Goal: Task Accomplishment & Management: Complete application form

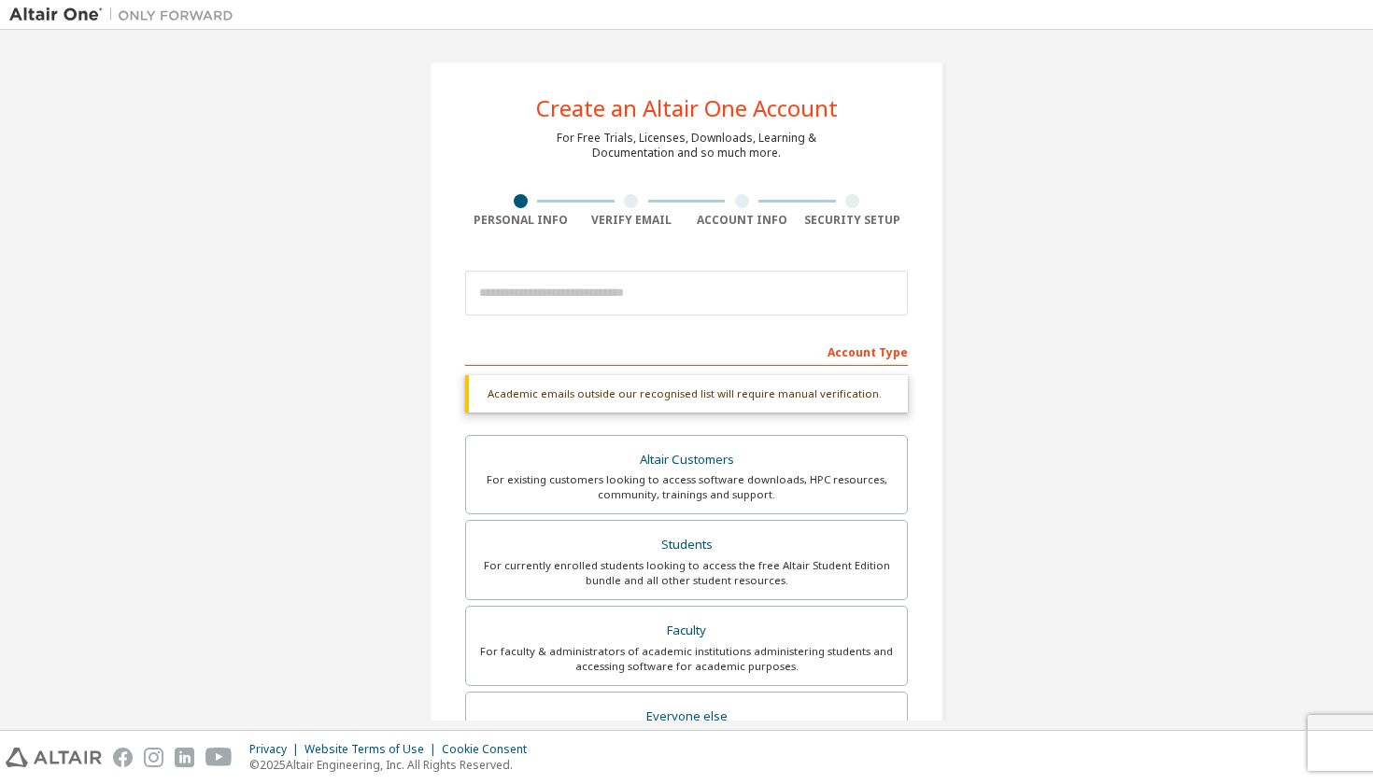
scroll to position [361, 0]
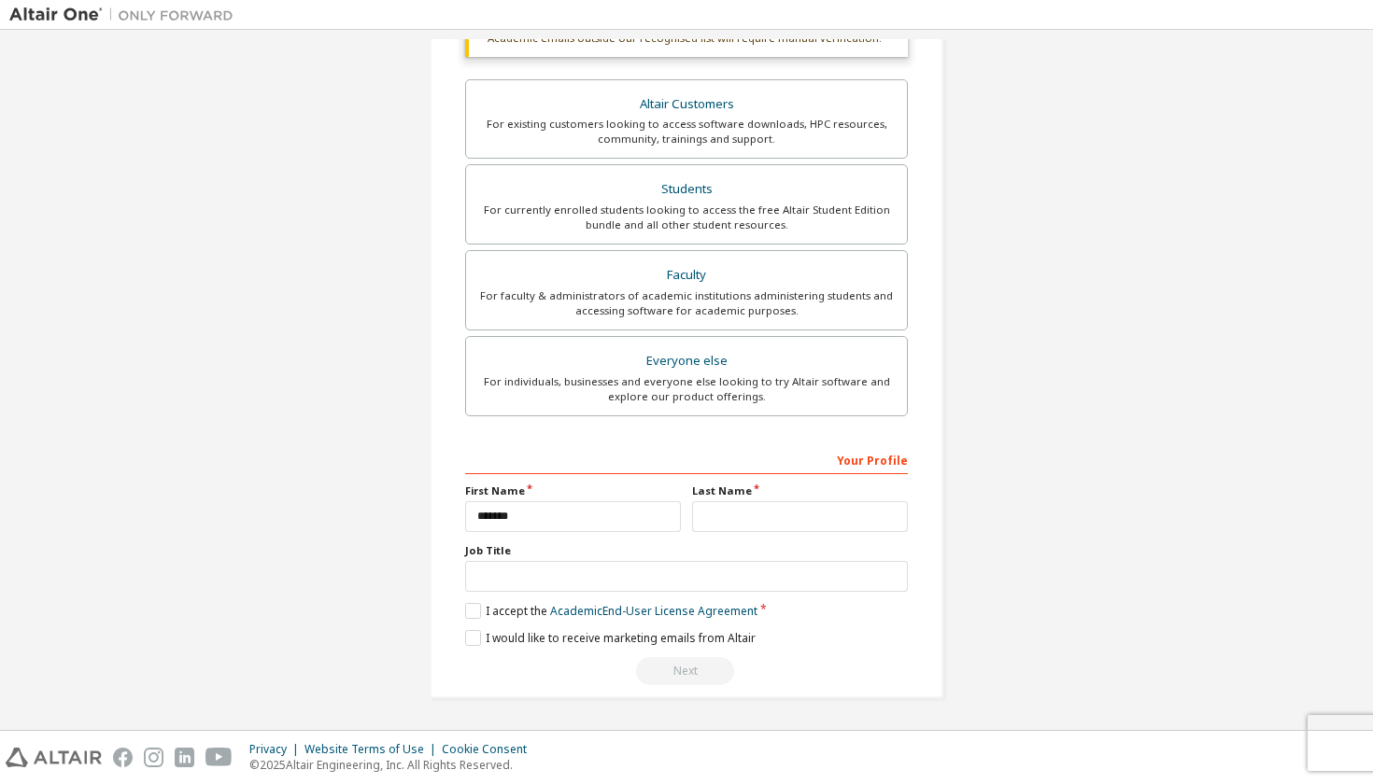
type input "******"
type input "*******"
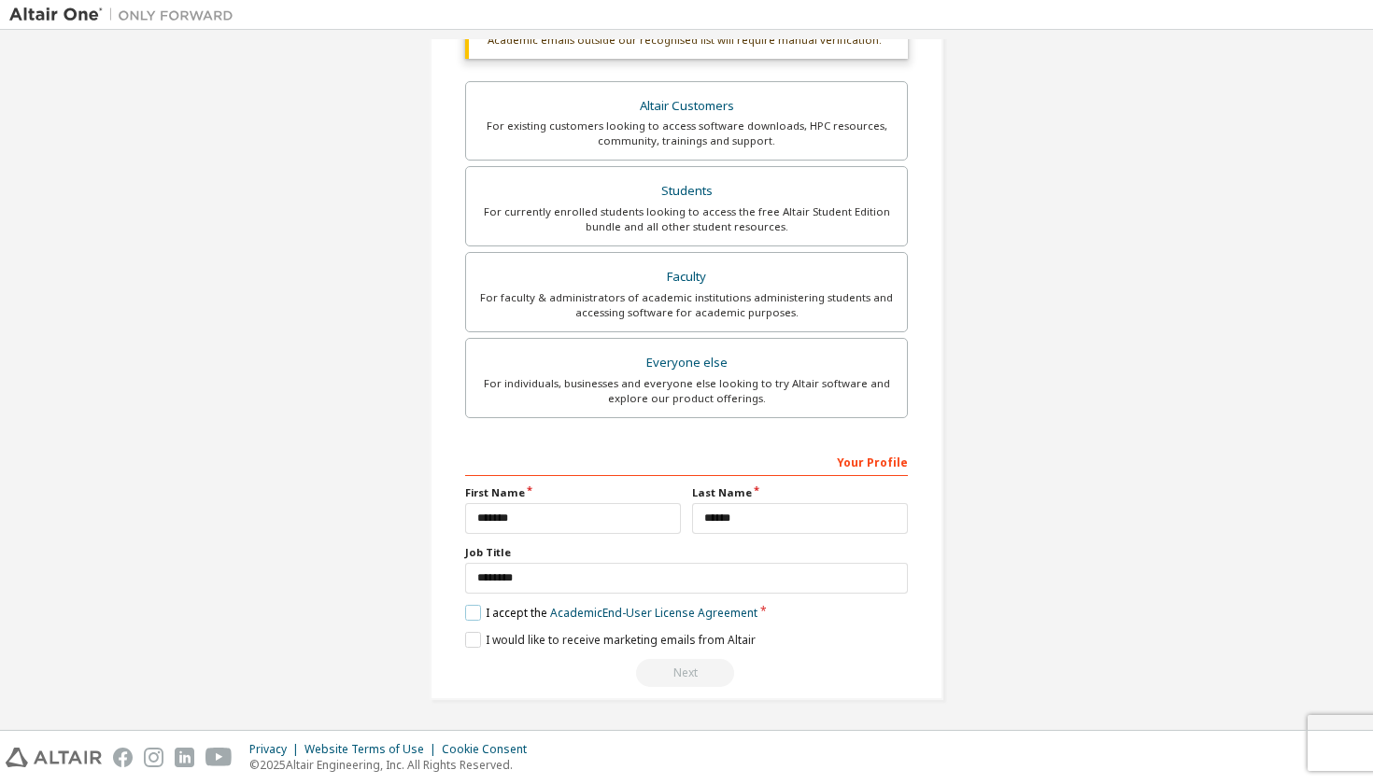
click at [470, 609] on label "I accept the Academic End-User License Agreement" at bounding box center [611, 613] width 292 height 16
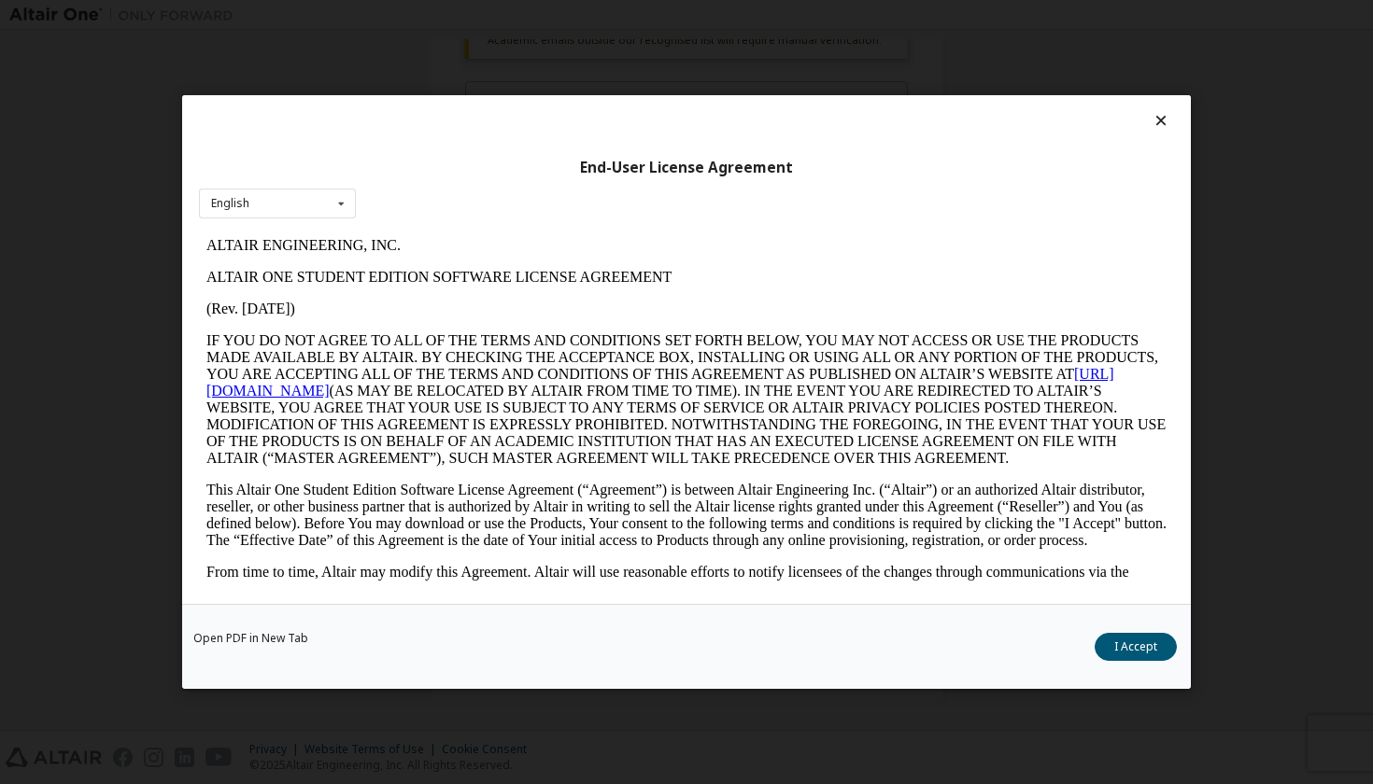
scroll to position [0, 0]
click at [1109, 643] on button "I Accept" at bounding box center [1135, 647] width 82 height 28
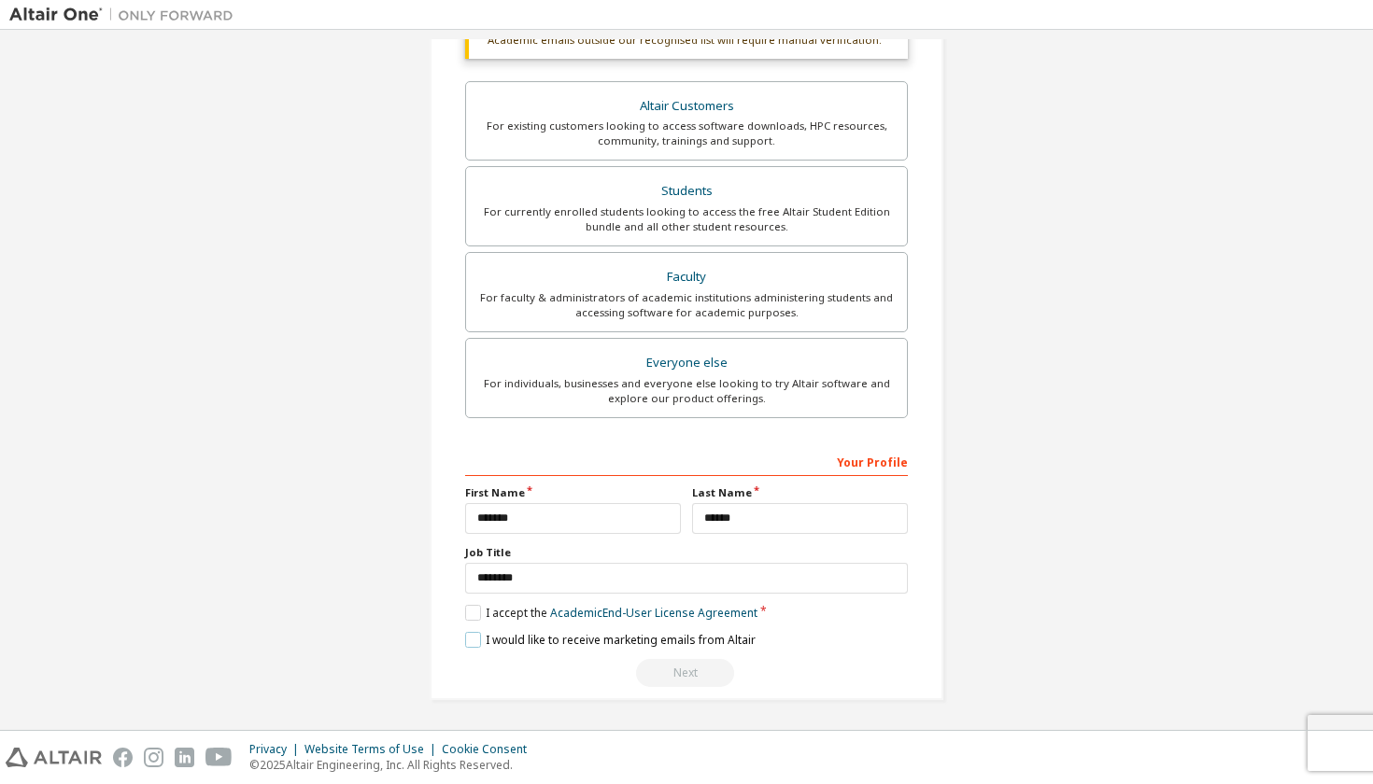
click at [471, 637] on label "I would like to receive marketing emails from Altair" at bounding box center [610, 640] width 290 height 16
click at [465, 639] on label "I would like to receive marketing emails from Altair" at bounding box center [610, 640] width 290 height 16
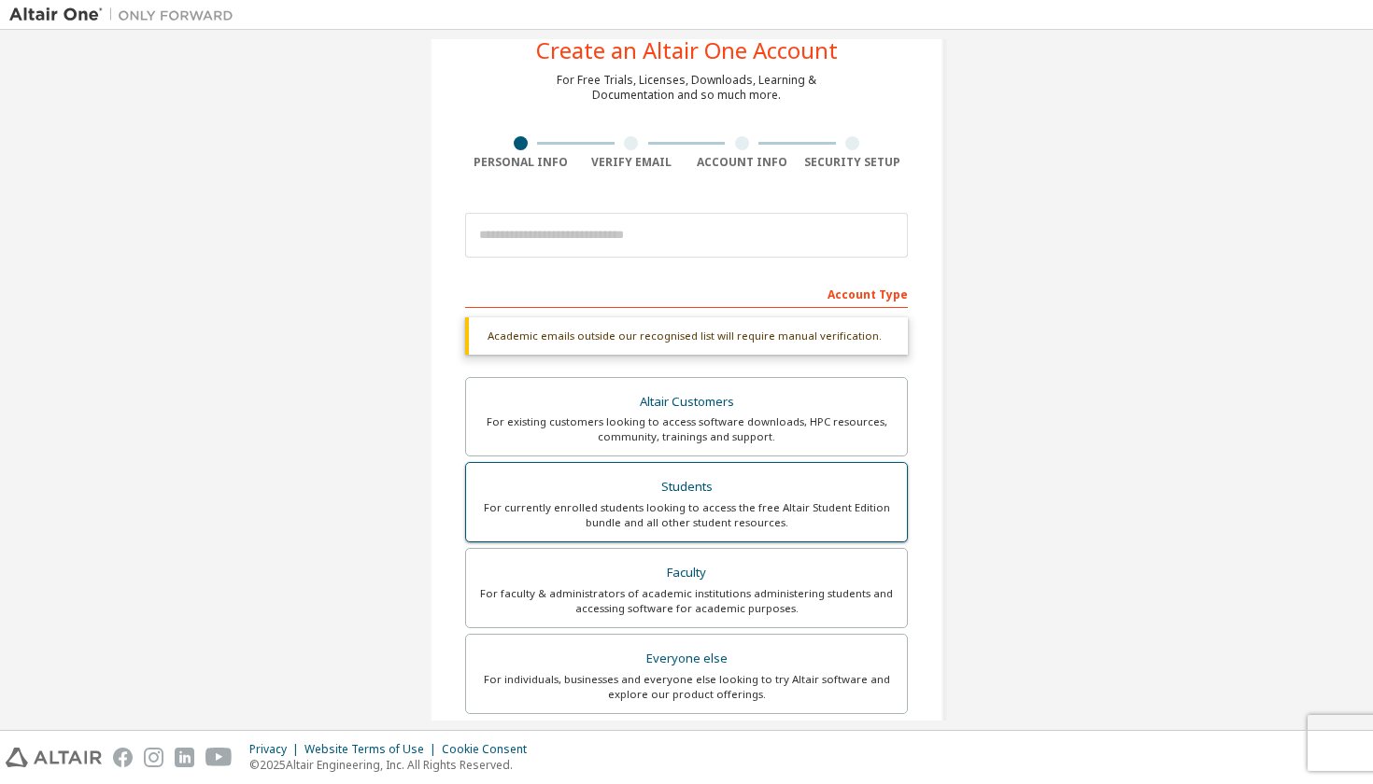
scroll to position [42, 0]
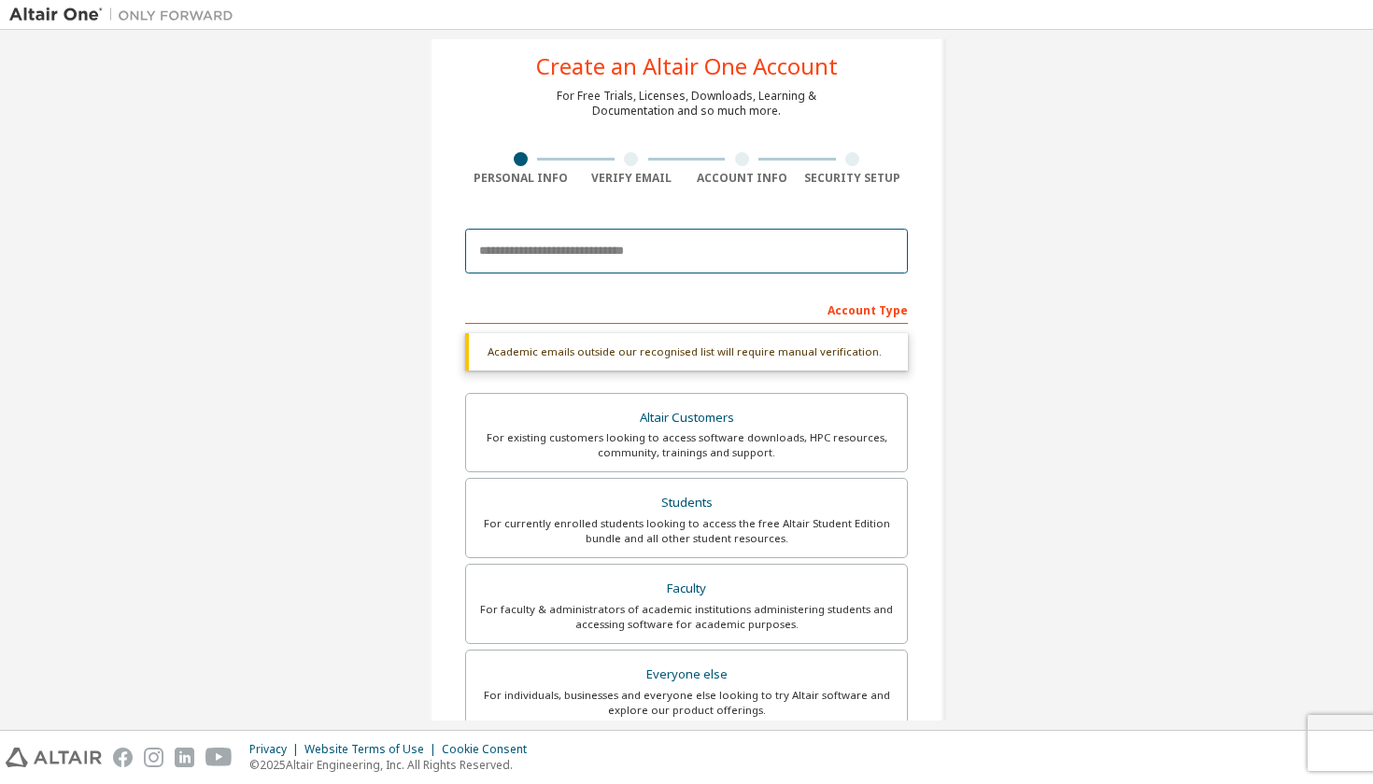
type input "*"
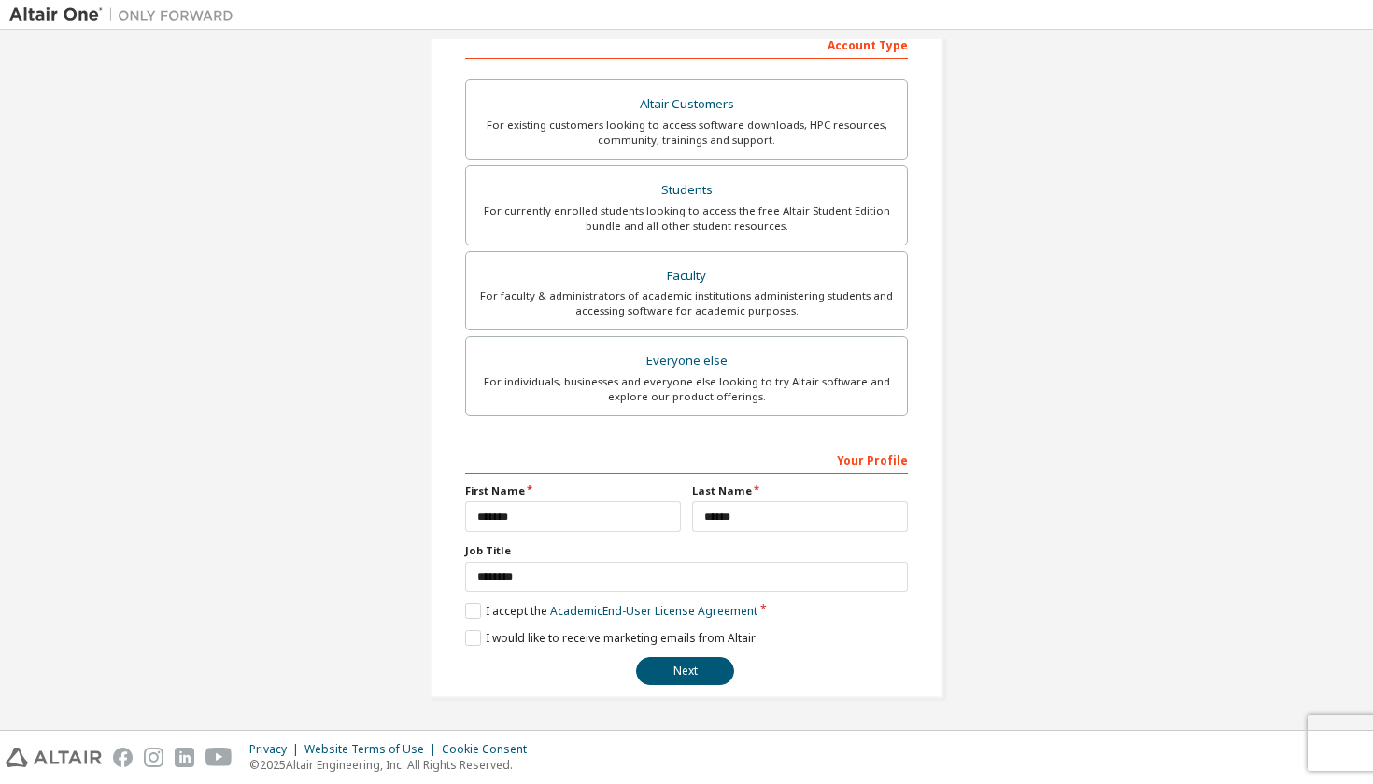
scroll to position [305, 0]
type input "**********"
click at [672, 668] on button "Next" at bounding box center [685, 673] width 98 height 28
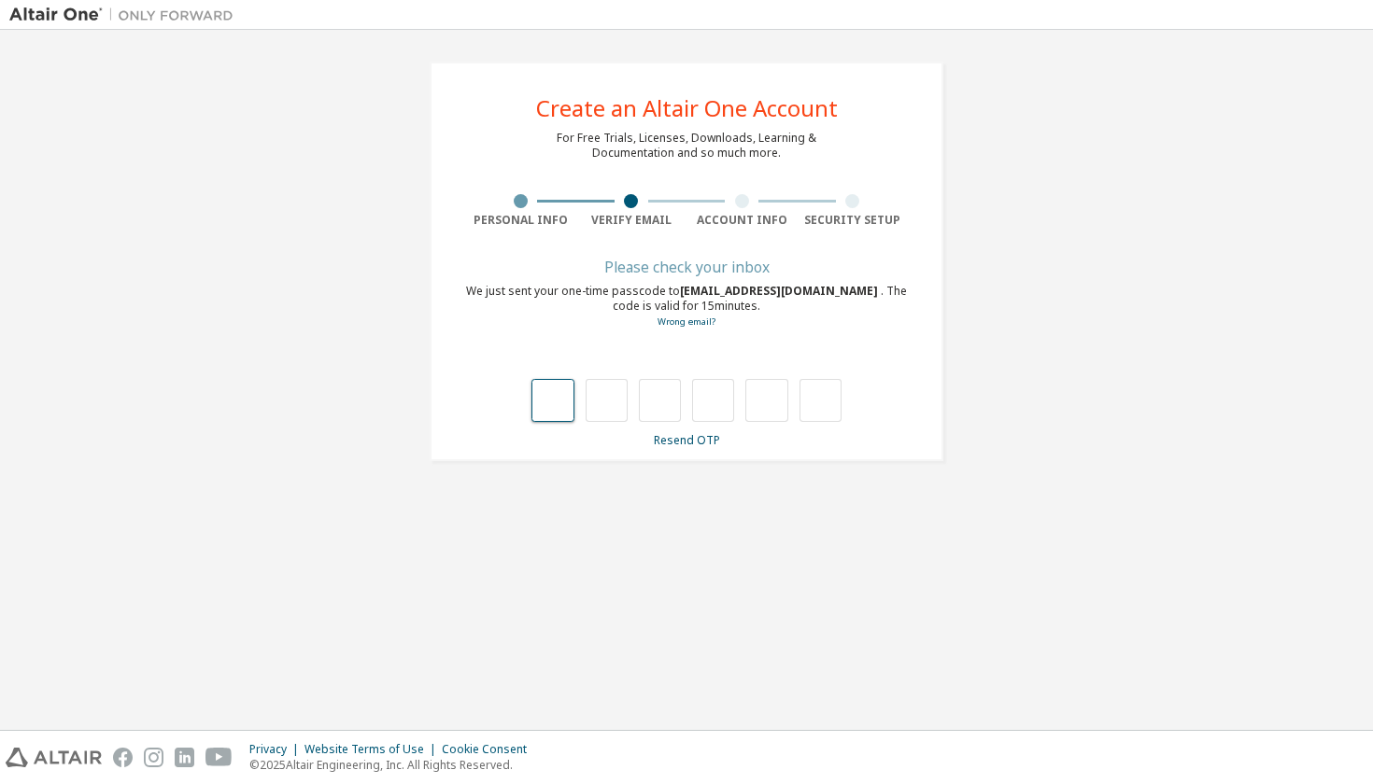
scroll to position [0, 0]
type input "*"
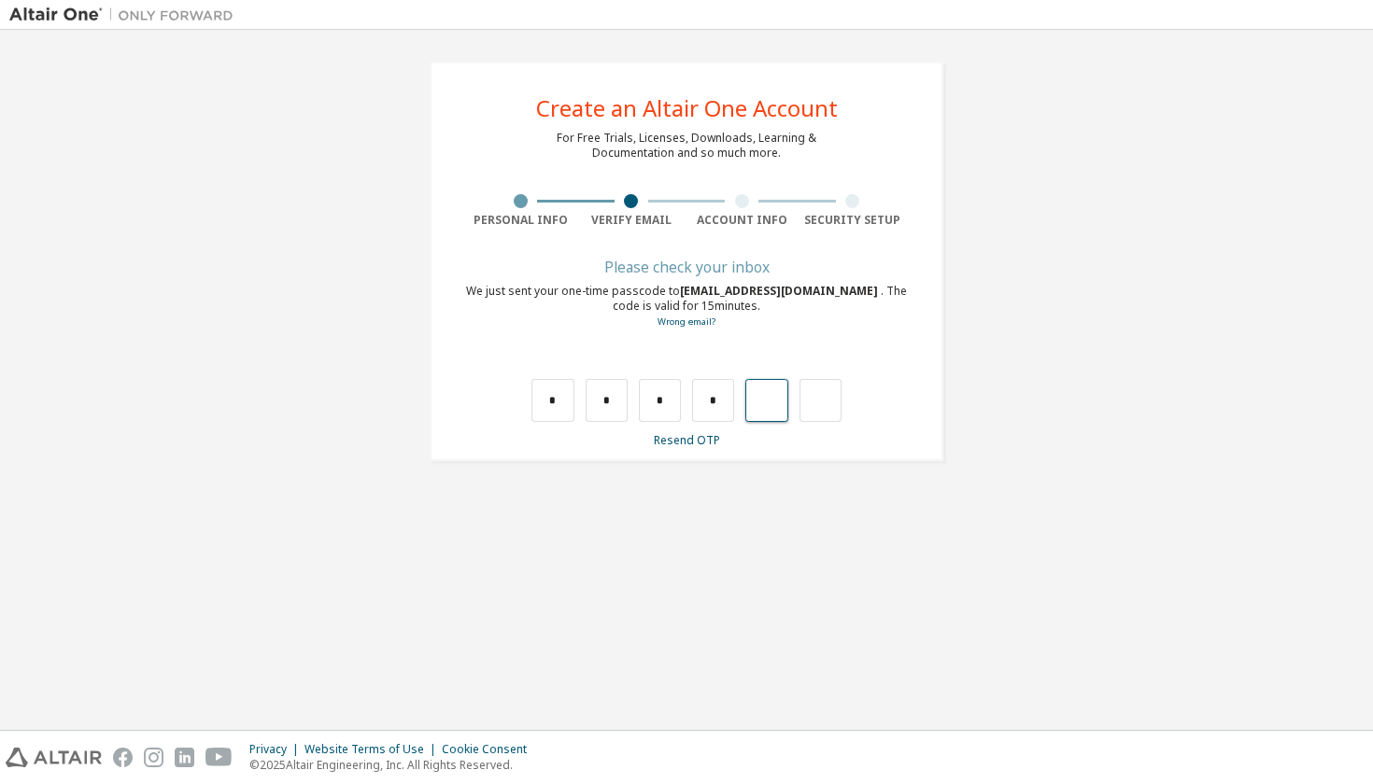
type input "*"
